Goal: Task Accomplishment & Management: Manage account settings

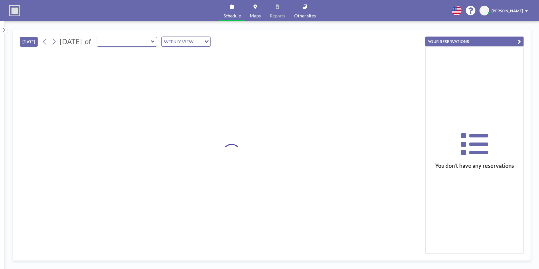
type input "Sala de Reuniones"
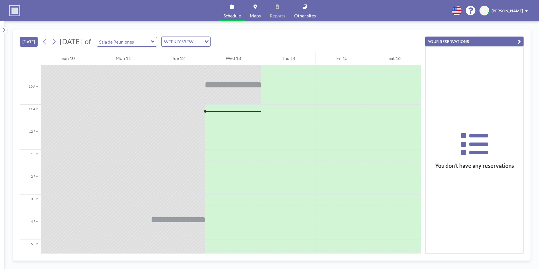
scroll to position [236, 0]
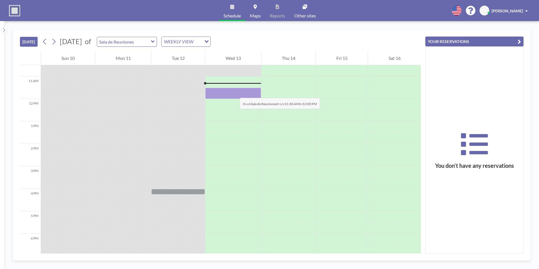
click at [234, 92] on div at bounding box center [233, 93] width 56 height 11
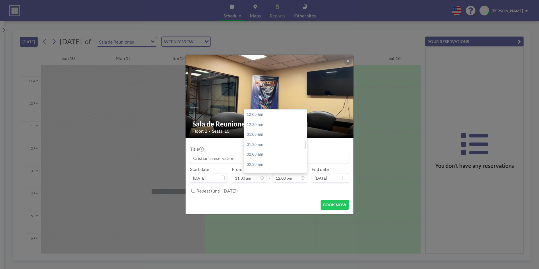
scroll to position [240, 0]
click at [257, 127] on div "12:30 pm" at bounding box center [277, 125] width 66 height 10
type input "12:30 pm"
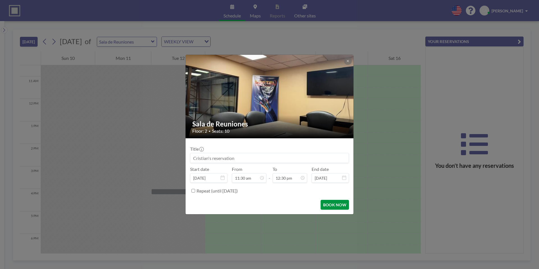
click at [332, 203] on button "BOOK NOW" at bounding box center [334, 205] width 28 height 10
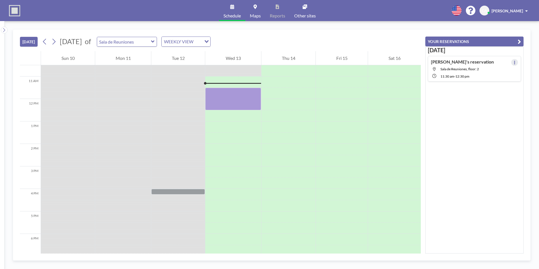
click at [511, 61] on button at bounding box center [514, 62] width 7 height 7
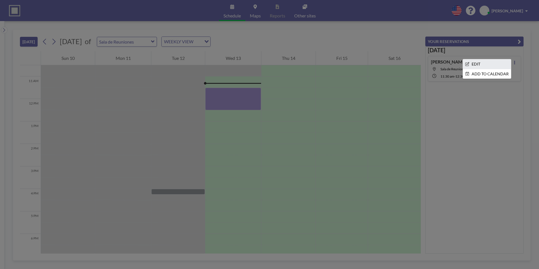
click at [477, 63] on li "EDIT" at bounding box center [487, 64] width 48 height 10
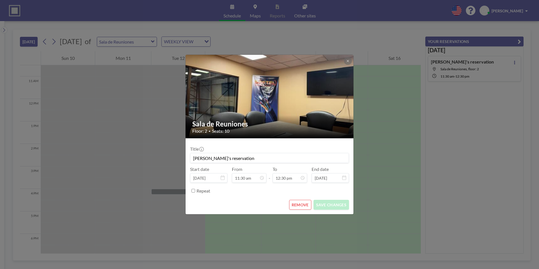
click at [239, 158] on input "[PERSON_NAME]'s reservation" at bounding box center [269, 158] width 158 height 10
type input "[PERSON_NAME]'s reservation ([PERSON_NAME])"
click at [331, 203] on button "SAVE CHANGES" at bounding box center [330, 205] width 35 height 10
